Goal: Find specific page/section: Find specific page/section

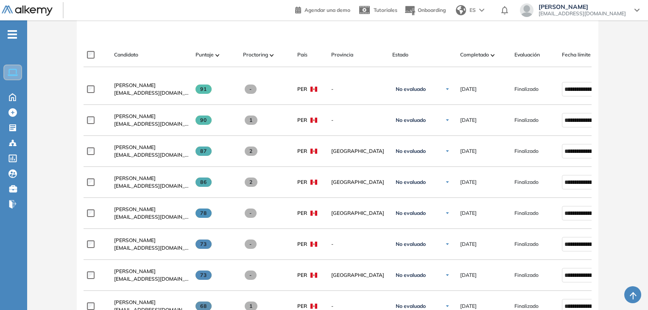
scroll to position [31, 0]
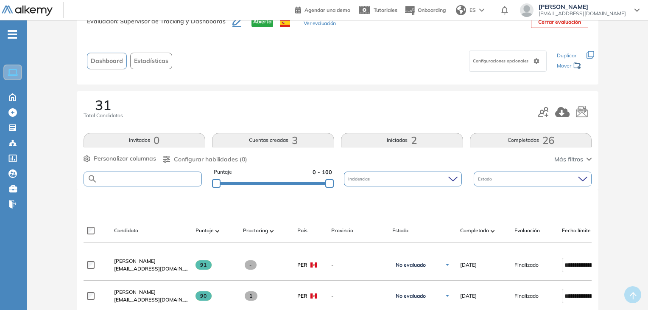
click at [192, 179] on input "text" at bounding box center [150, 179] width 104 height 6
type input "**********"
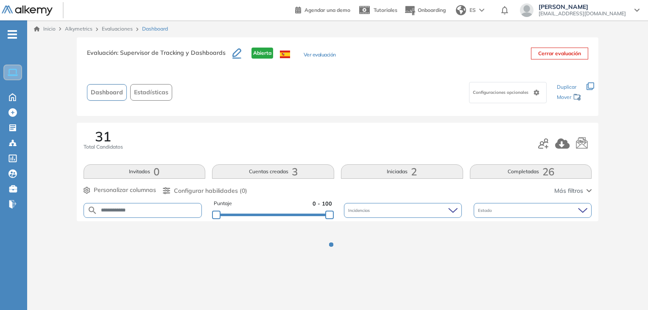
scroll to position [0, 0]
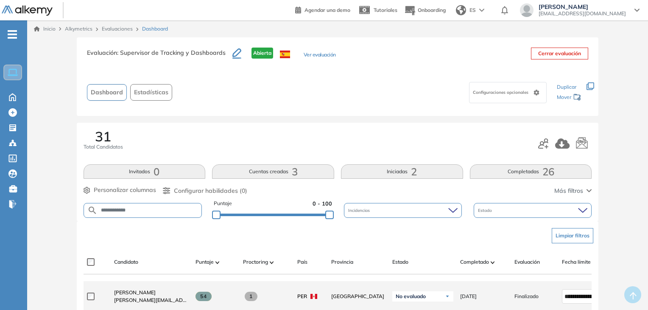
click at [138, 290] on div "Luis Enriquez Vilca luis.enriquez.vilca@gmail.com" at bounding box center [147, 296] width 81 height 29
click at [136, 291] on span "Luis Enriquez Vilca" at bounding box center [135, 292] width 42 height 6
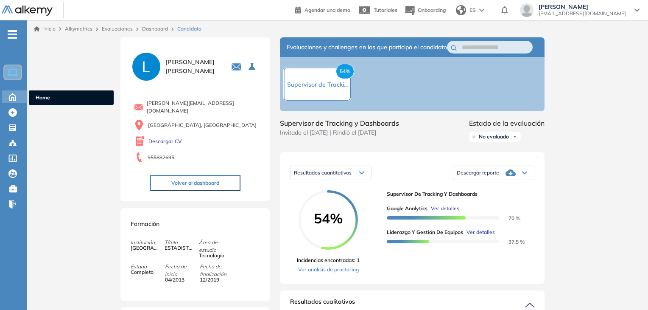
click at [9, 99] on icon at bounding box center [12, 96] width 6 height 7
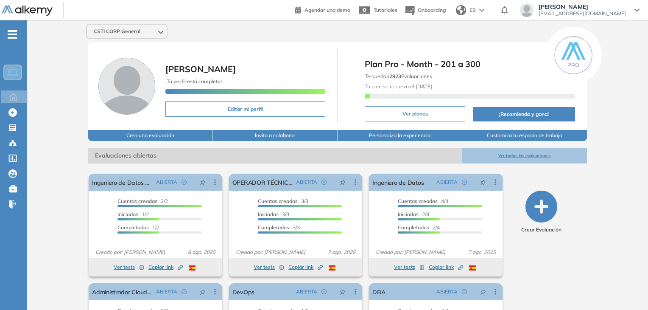
click at [505, 154] on button "Ver todas las evaluaciones" at bounding box center [524, 156] width 125 height 16
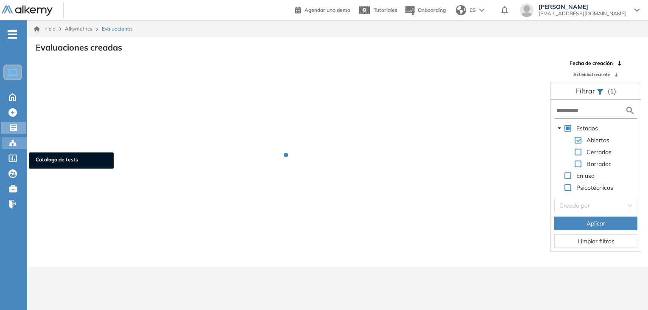
click at [10, 139] on icon at bounding box center [12, 143] width 8 height 8
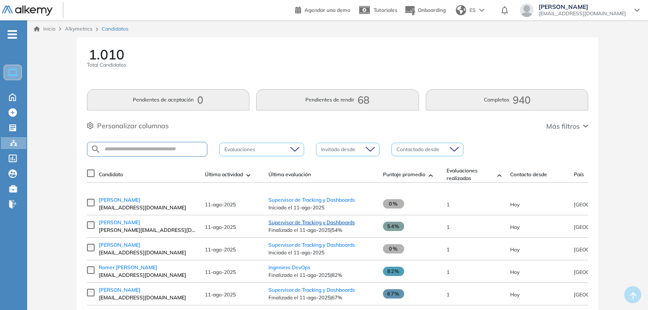
click at [297, 224] on span "Supervisor de Tracking y Dashboards" at bounding box center [311, 222] width 87 height 6
click at [127, 248] on span "Santiago Sandoval" at bounding box center [120, 244] width 42 height 6
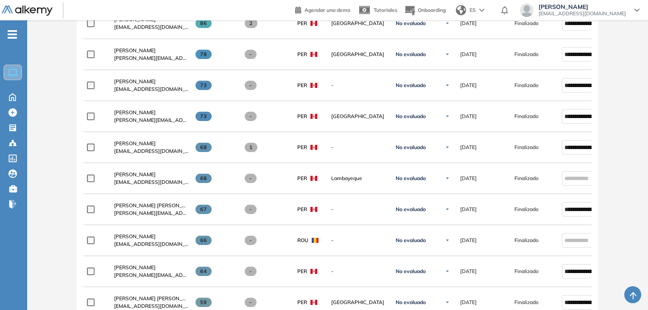
scroll to position [165, 0]
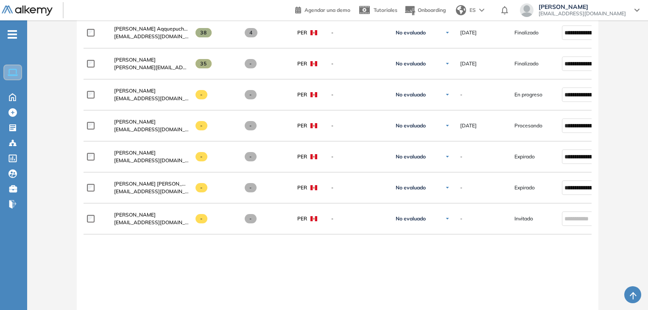
scroll to position [1008, 0]
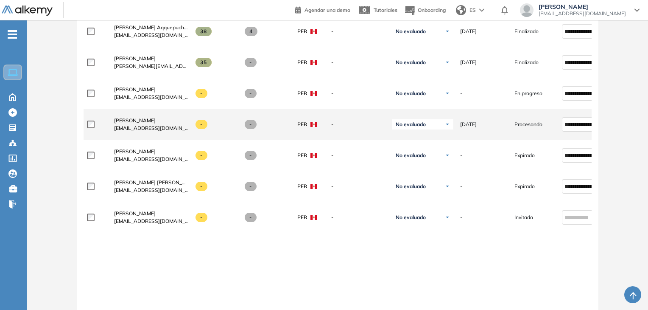
click at [127, 121] on span "Andrea Tuya" at bounding box center [135, 120] width 42 height 6
